Goal: Information Seeking & Learning: Learn about a topic

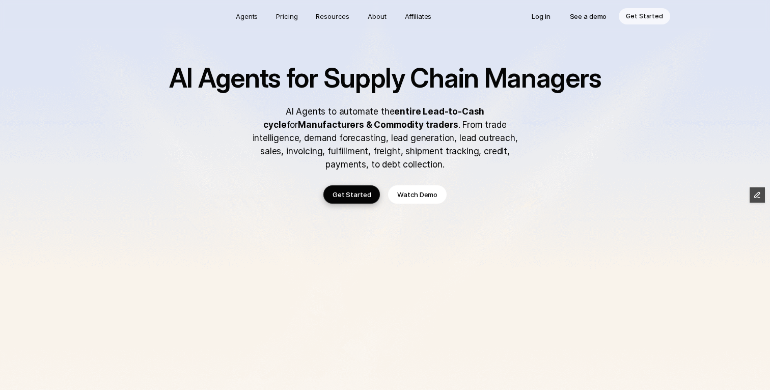
click at [220, 81] on h1 "AI Agents for Supply Chain Managers" at bounding box center [385, 78] width 448 height 29
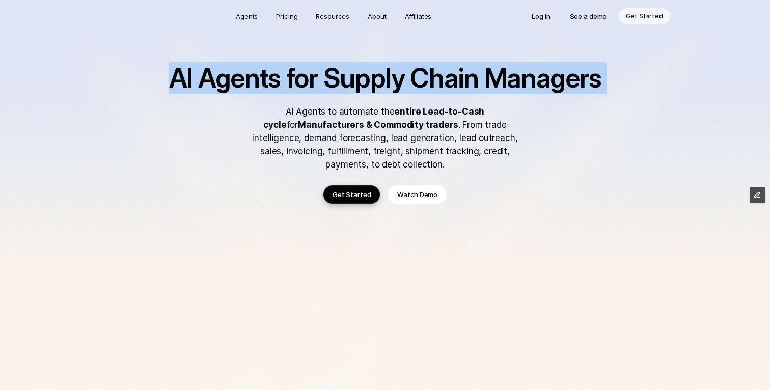
copy h1 "AI Agents for Supply Chain Managers"
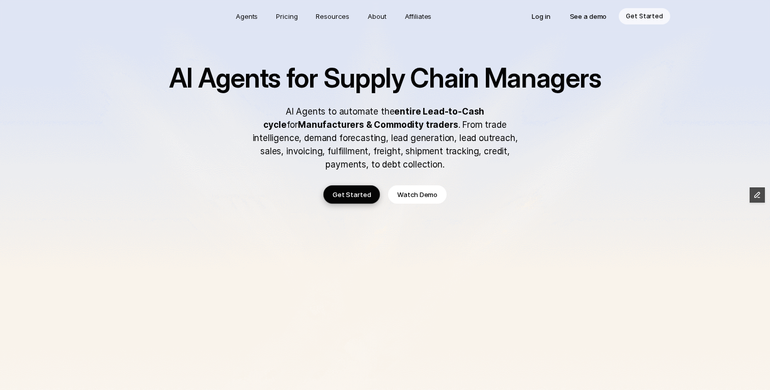
click at [291, 117] on p "AI Agents to automate the entire Lead-to-Cash cycle for Manufacturers & Commodi…" at bounding box center [384, 138] width 285 height 66
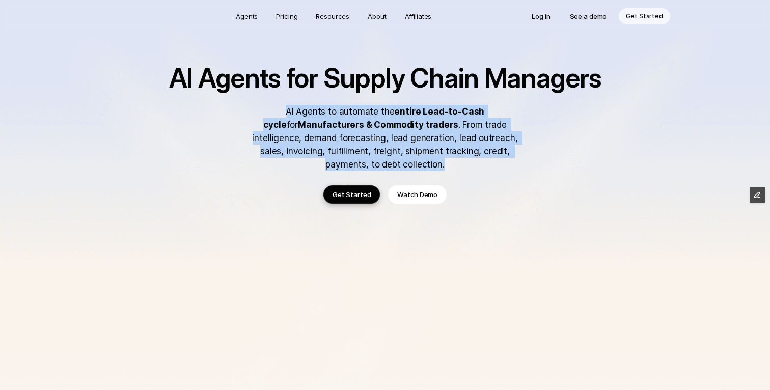
drag, startPoint x: 271, startPoint y: 110, endPoint x: 411, endPoint y: 161, distance: 149.0
click at [411, 161] on p "AI Agents to automate the entire Lead-to-Cash cycle for Manufacturers & Commodi…" at bounding box center [384, 138] width 285 height 66
copy p "AI Agents to automate the entire Lead-to-Cash cycle for Manufacturers & Commodi…"
